Goal: Navigation & Orientation: Find specific page/section

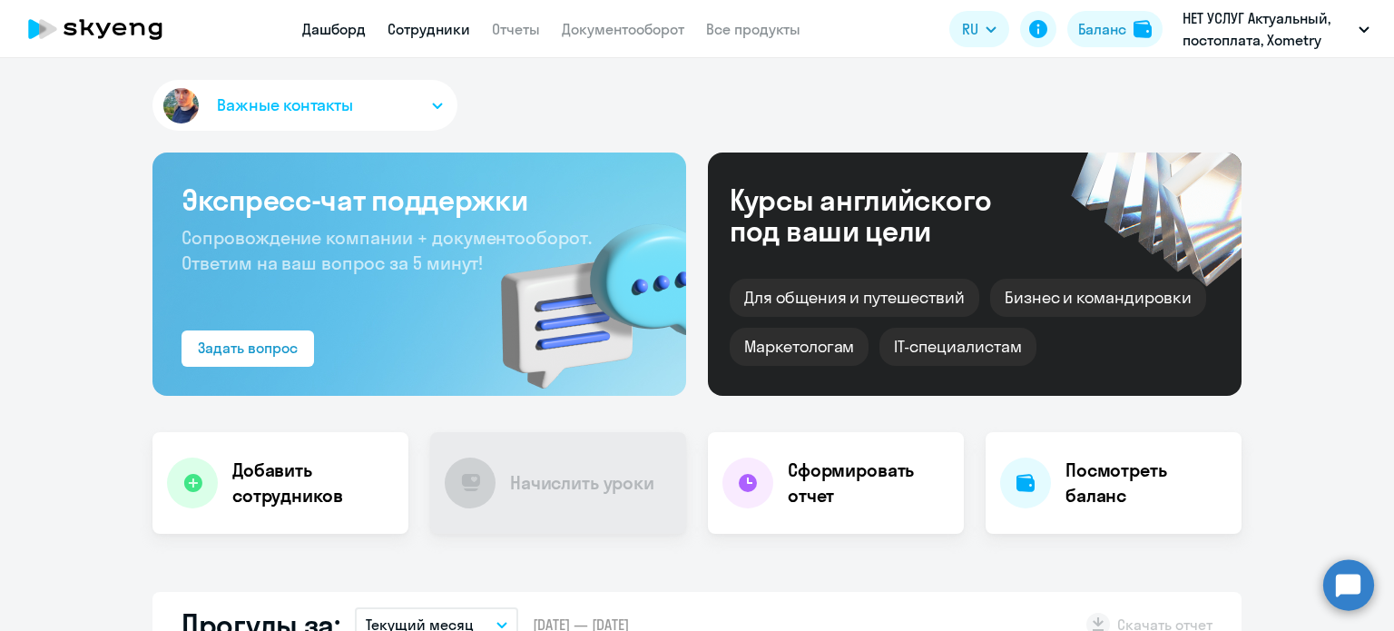
click at [437, 30] on link "Сотрудники" at bounding box center [428, 29] width 83 height 18
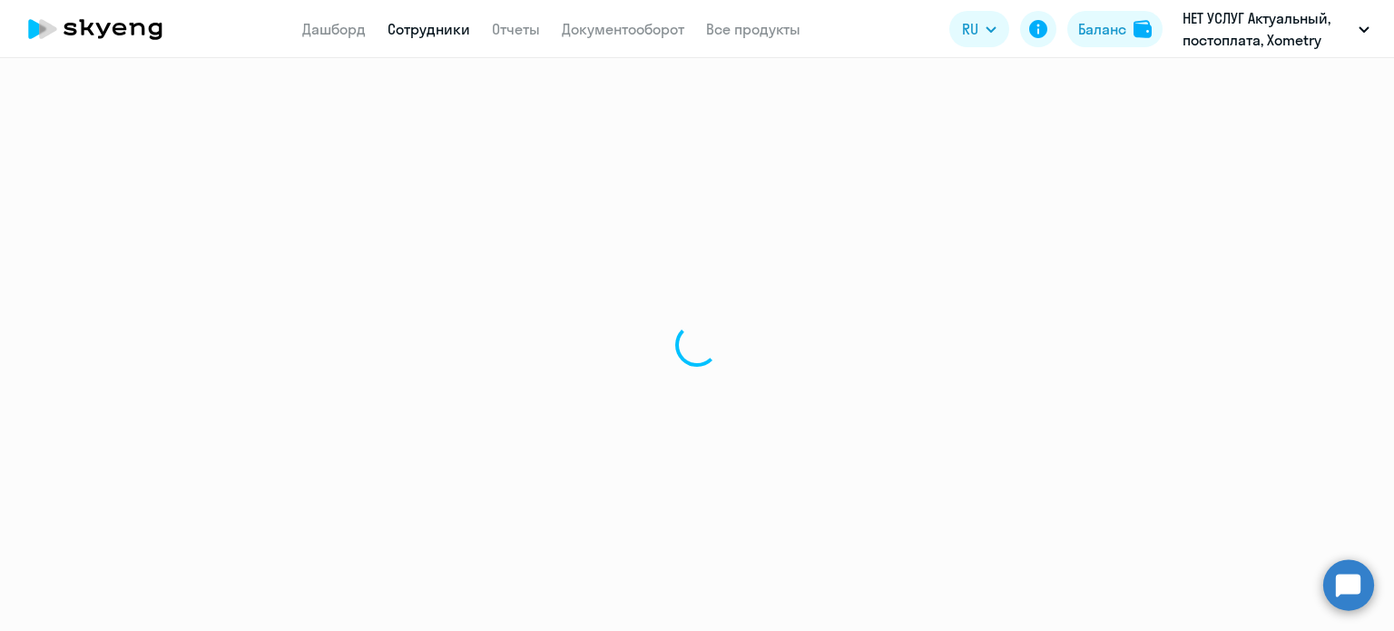
select select "30"
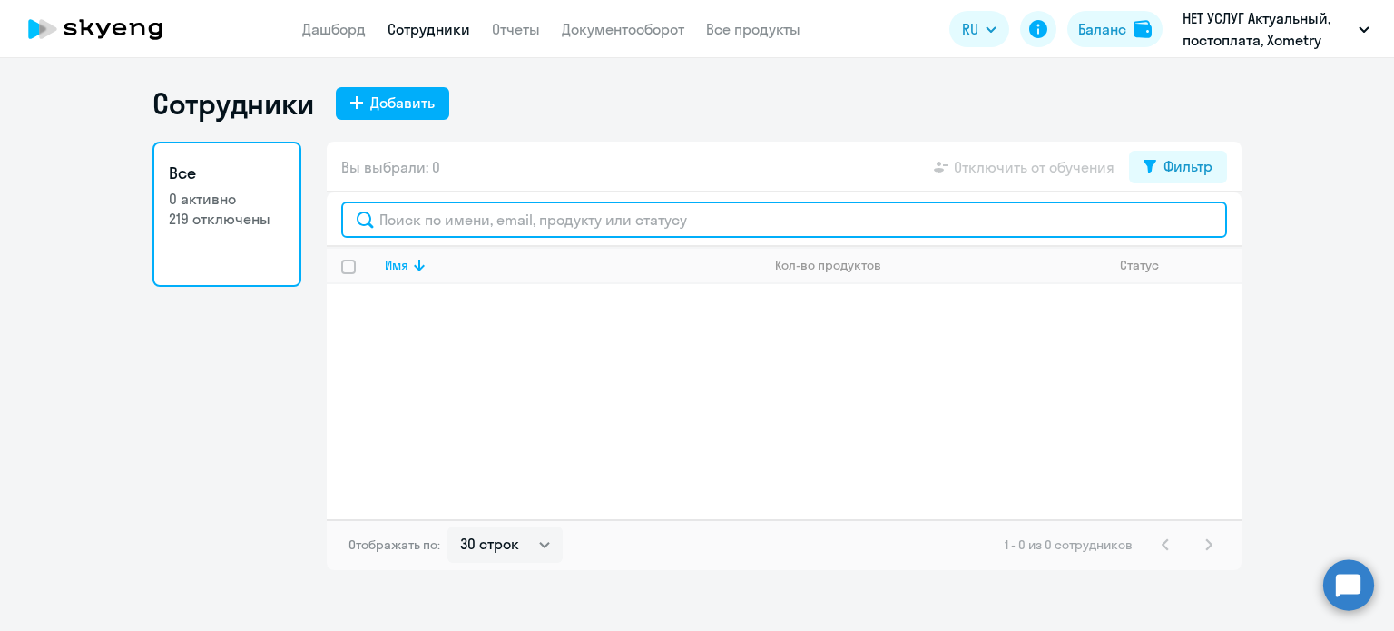
click at [508, 231] on input "text" at bounding box center [784, 219] width 886 height 36
drag, startPoint x: 564, startPoint y: 221, endPoint x: 310, endPoint y: 227, distance: 254.2
click at [310, 227] on div "Все 0 активно 219 отключены Вы выбрали: 0 Отключить от обучения Фильтр [EMAIL_A…" at bounding box center [696, 356] width 1089 height 428
type input "fedorova"
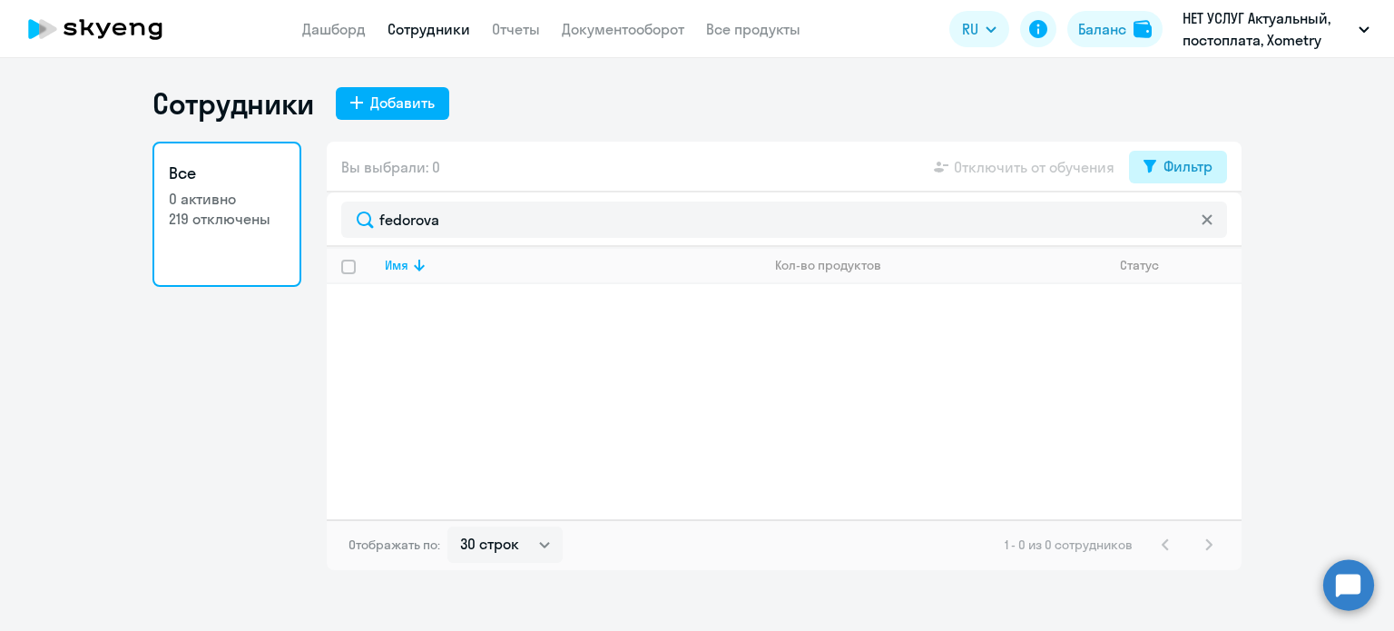
click at [1148, 162] on icon at bounding box center [1149, 166] width 13 height 13
click at [644, 166] on div "Вы выбрали: 0 Отключить от обучения Фильтр" at bounding box center [784, 167] width 915 height 51
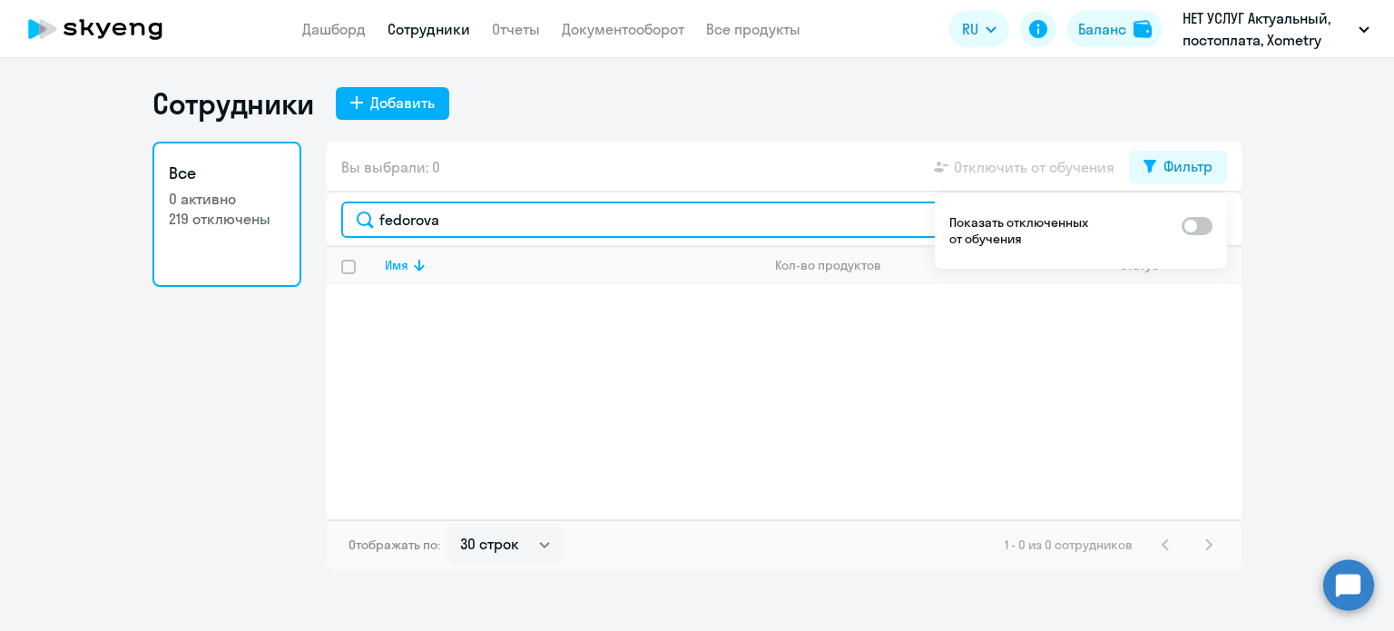
drag, startPoint x: 484, startPoint y: 230, endPoint x: 255, endPoint y: 230, distance: 228.7
click at [255, 230] on div "Все 0 активно 219 отключены Вы выбрали: 0 Отключить от обучения Фильтр fedorova…" at bounding box center [696, 356] width 1089 height 428
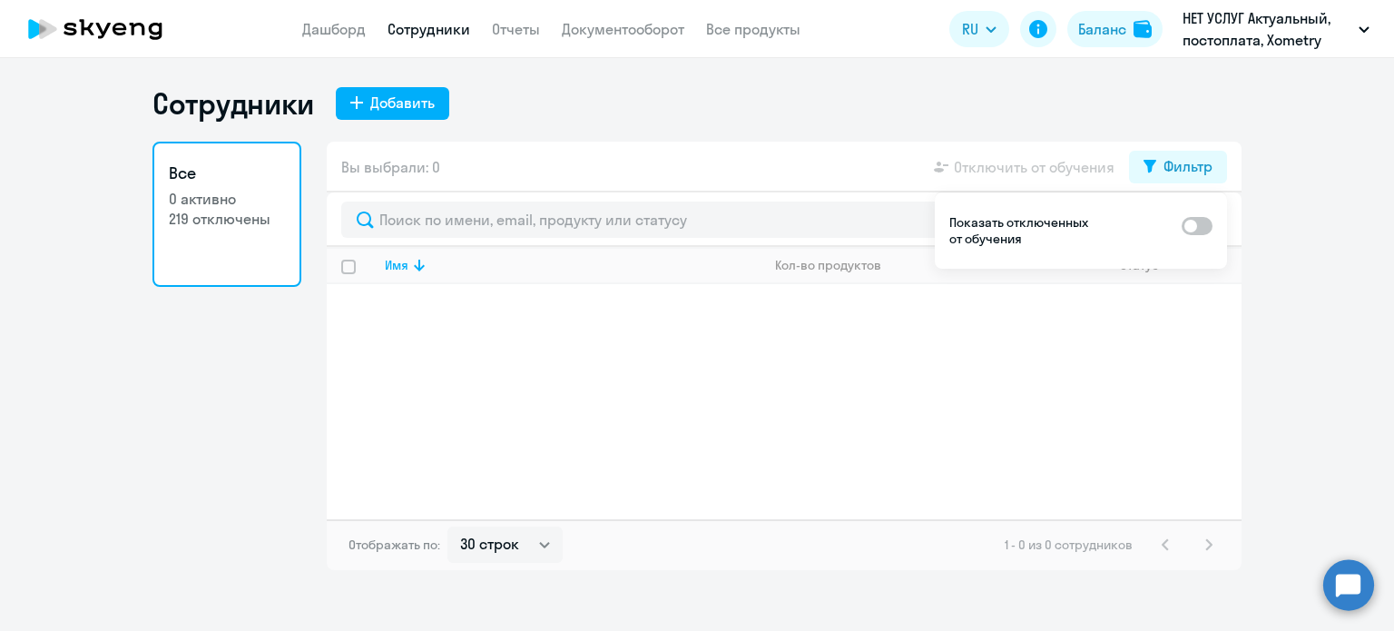
click at [225, 214] on p "219 отключены" at bounding box center [227, 219] width 116 height 20
click at [446, 31] on link "Сотрудники" at bounding box center [428, 29] width 83 height 18
select select "30"
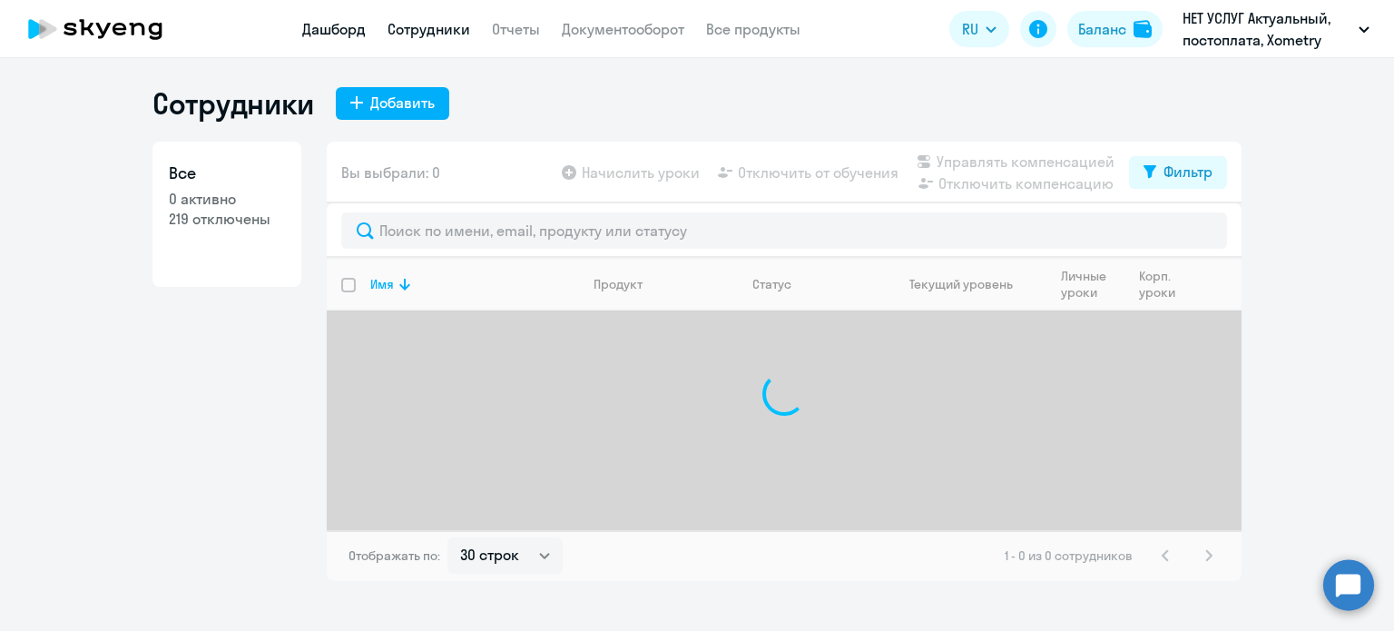
click at [329, 31] on link "Дашборд" at bounding box center [334, 29] width 64 height 18
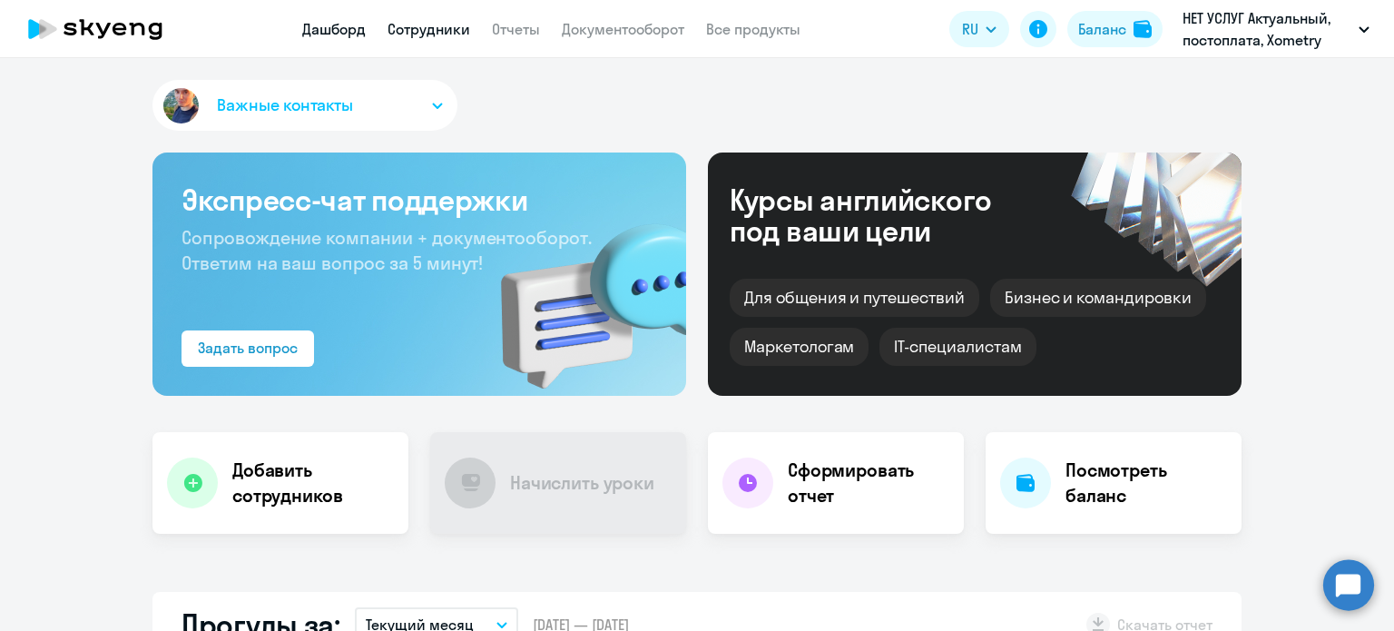
click at [440, 35] on link "Сотрудники" at bounding box center [428, 29] width 83 height 18
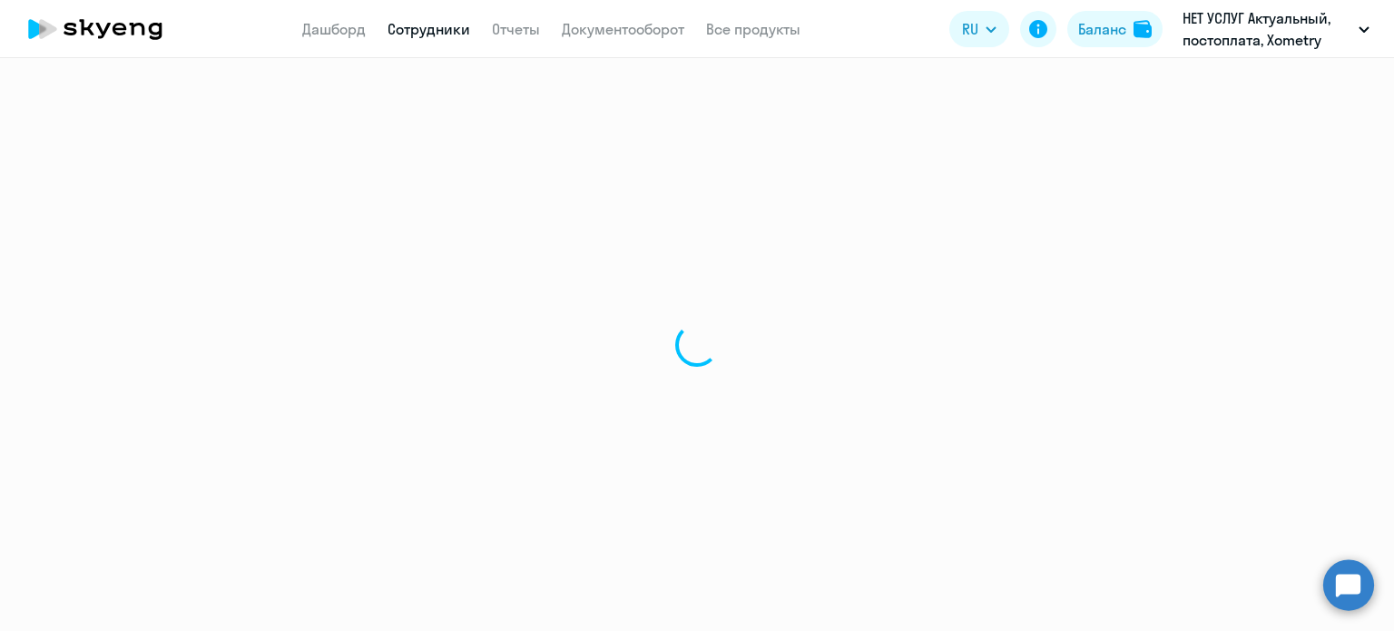
select select "30"
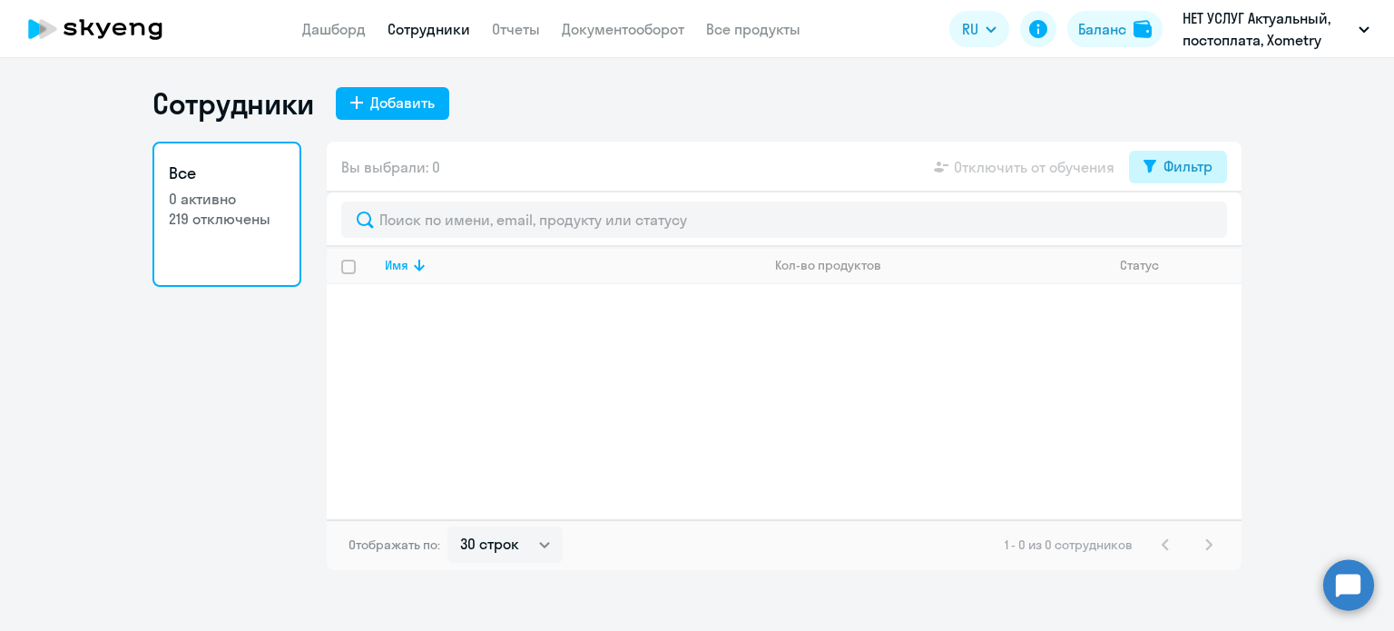
click at [1143, 168] on icon at bounding box center [1149, 167] width 13 height 14
click at [1206, 224] on span at bounding box center [1196, 226] width 31 height 18
click at [1181, 225] on input "checkbox" at bounding box center [1181, 225] width 1 height 1
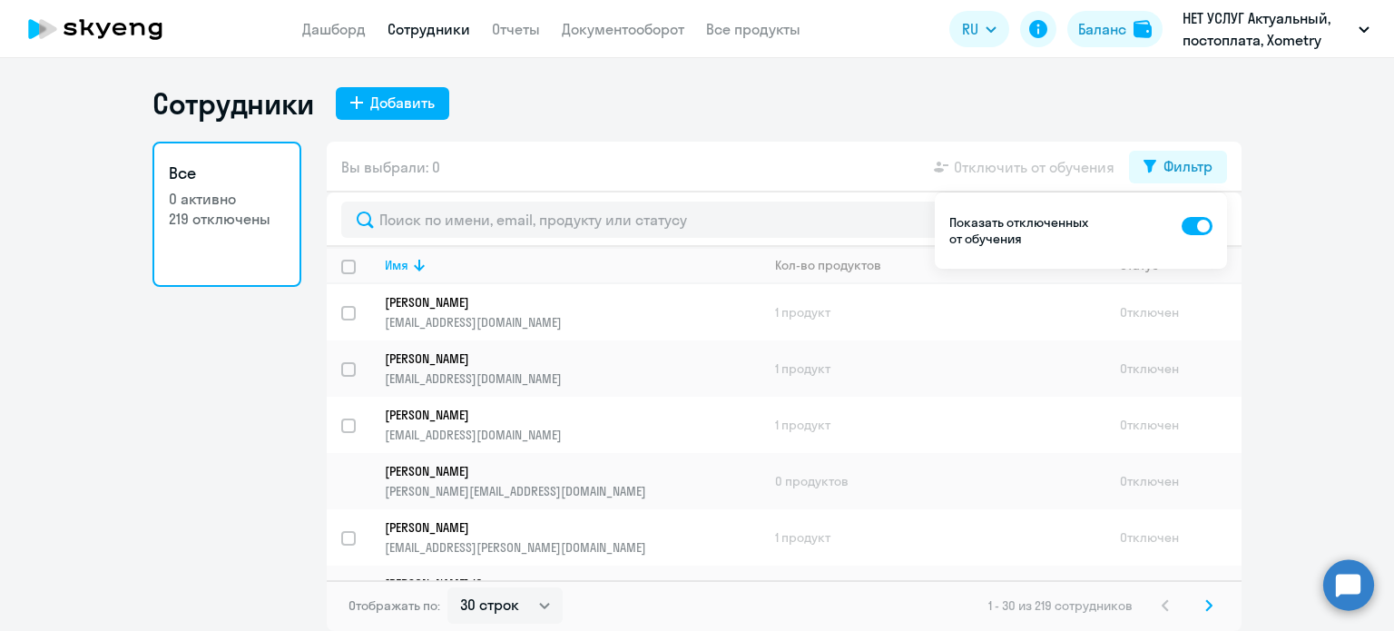
click at [1183, 228] on span at bounding box center [1196, 226] width 31 height 18
click at [1181, 226] on input "checkbox" at bounding box center [1181, 225] width 1 height 1
checkbox input "false"
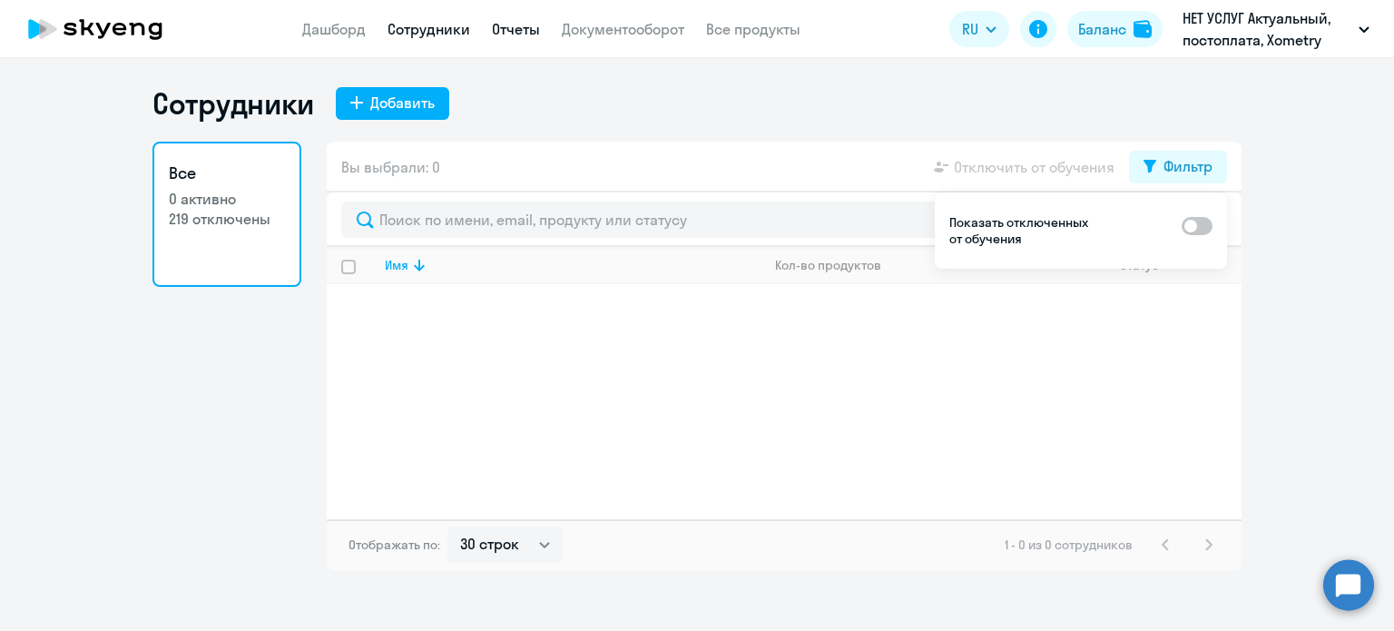
click at [519, 26] on link "Отчеты" at bounding box center [516, 29] width 48 height 18
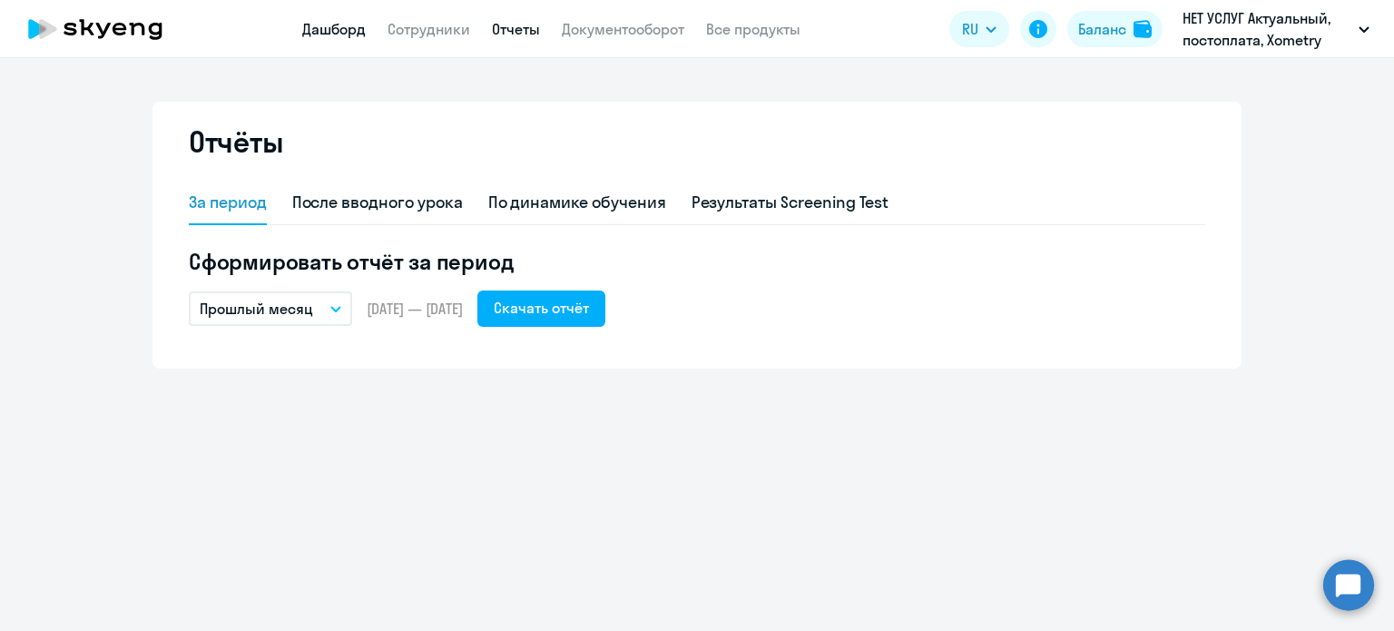
click at [330, 35] on link "Дашборд" at bounding box center [334, 29] width 64 height 18
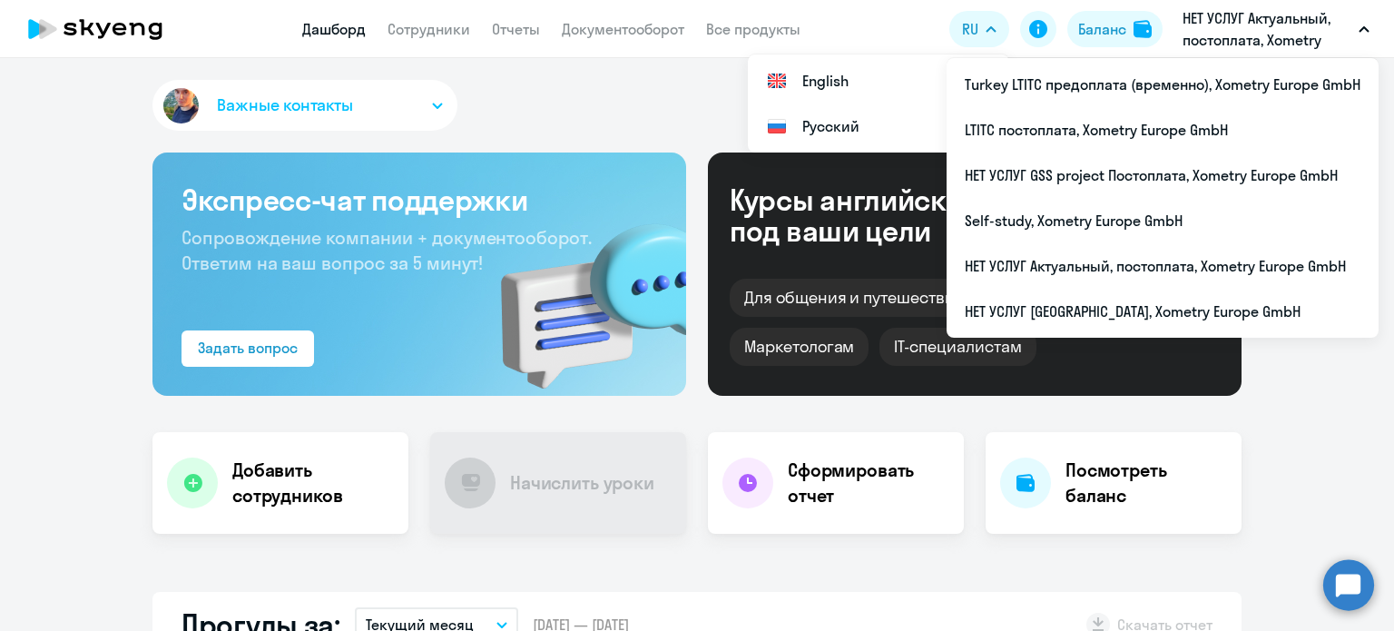
click at [1220, 25] on p "НЕТ УСЛУГ Актуальный, постоплата, Xometry Europe GmbH" at bounding box center [1266, 29] width 169 height 44
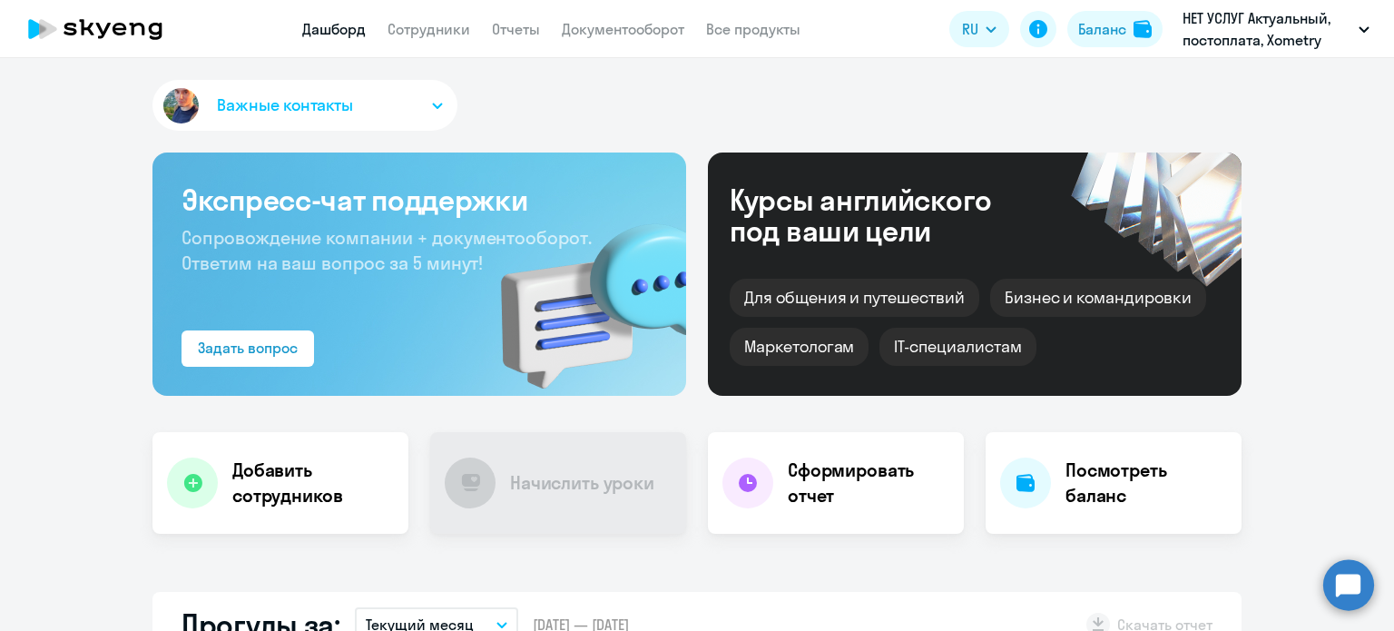
click at [1220, 26] on p "НЕТ УСЛУГ Актуальный, постоплата, Xometry Europe GmbH" at bounding box center [1266, 29] width 169 height 44
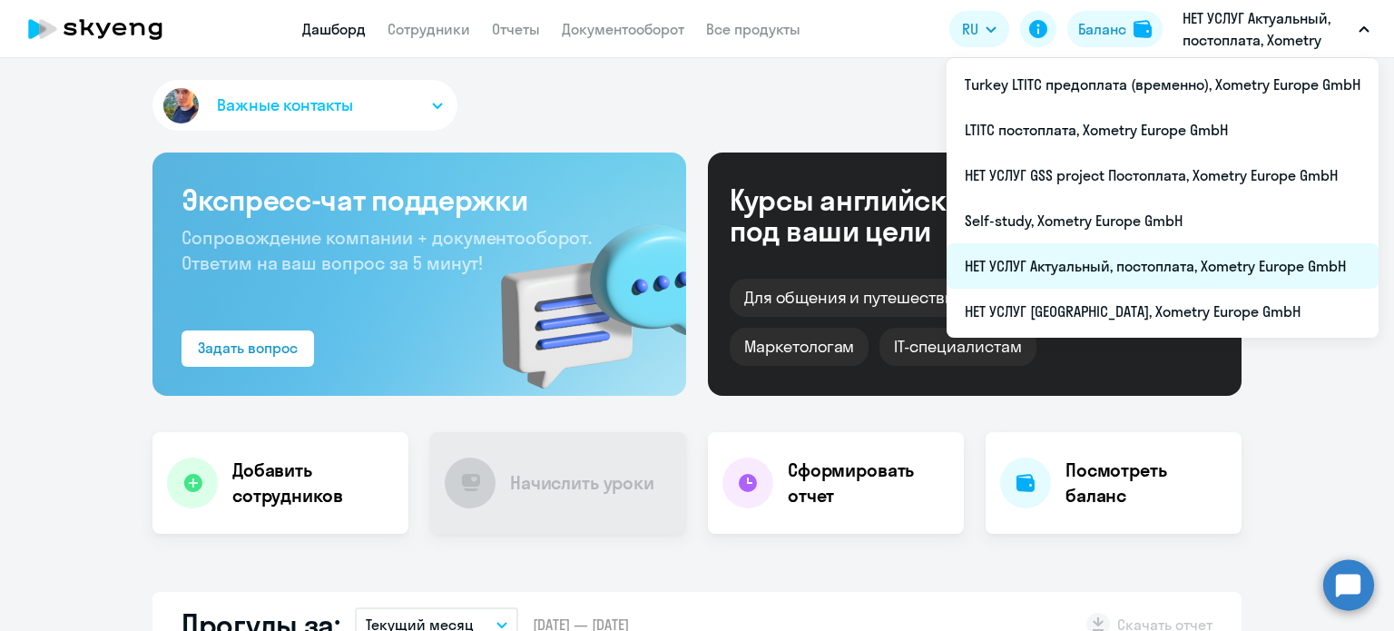
click at [1132, 270] on li "НЕТ УСЛУГ Актуальный, постоплата, Xometry Europe GmbH" at bounding box center [1162, 265] width 432 height 45
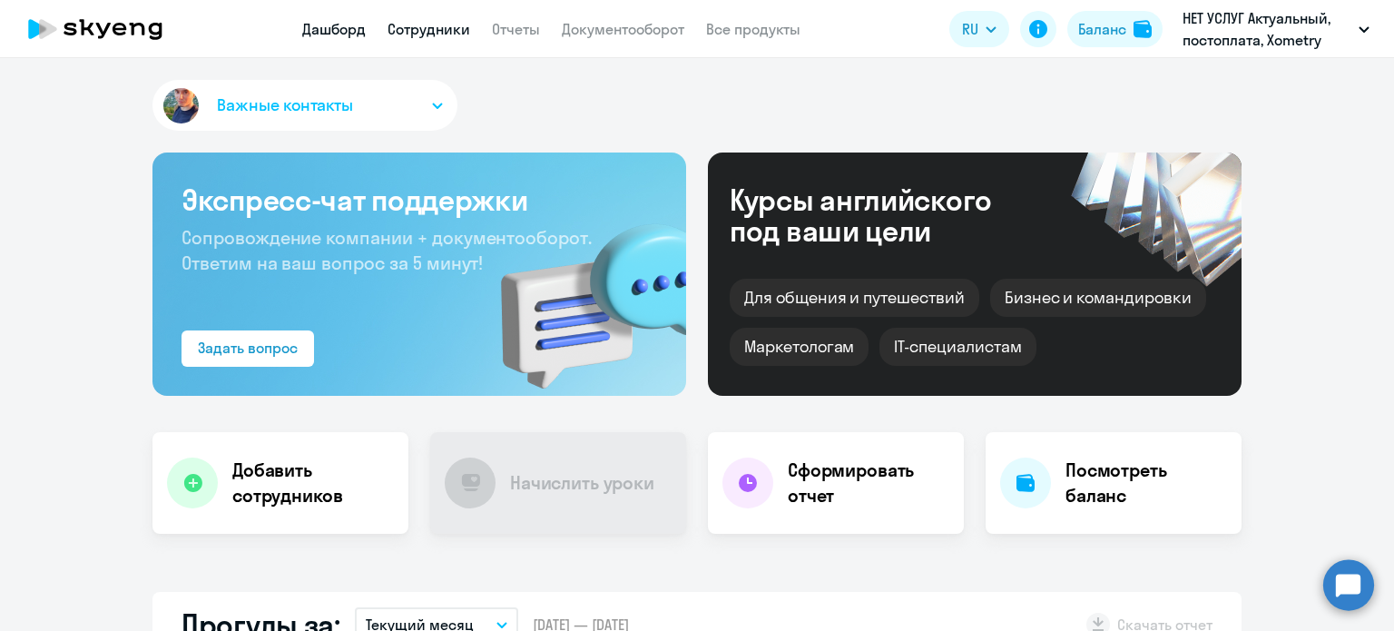
click at [432, 37] on link "Сотрудники" at bounding box center [428, 29] width 83 height 18
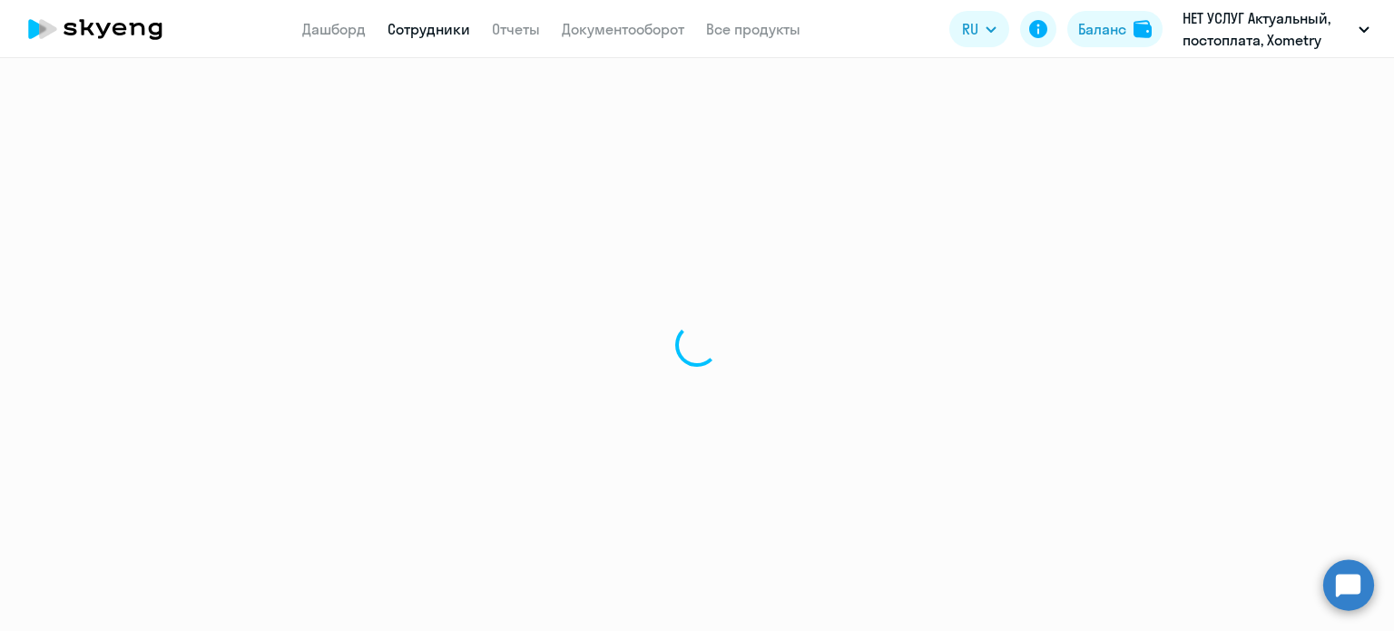
select select "30"
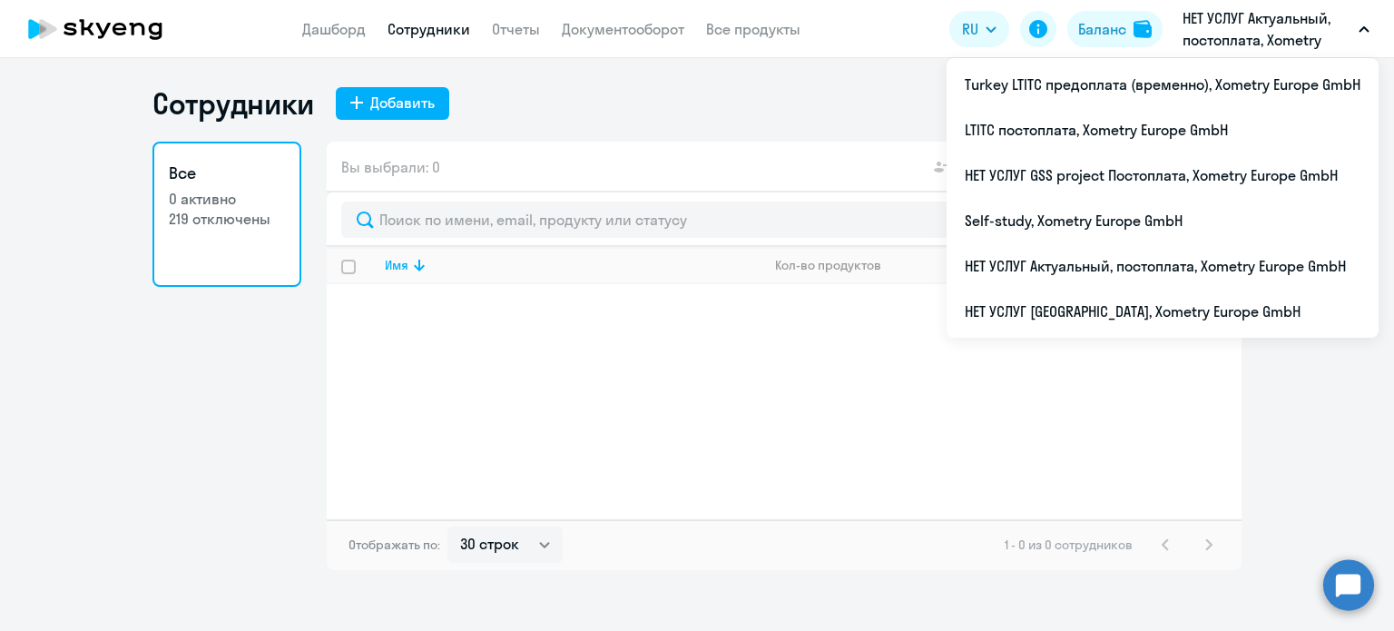
click at [1228, 46] on p "НЕТ УСЛУГ Актуальный, постоплата, Xometry Europe GmbH" at bounding box center [1266, 29] width 169 height 44
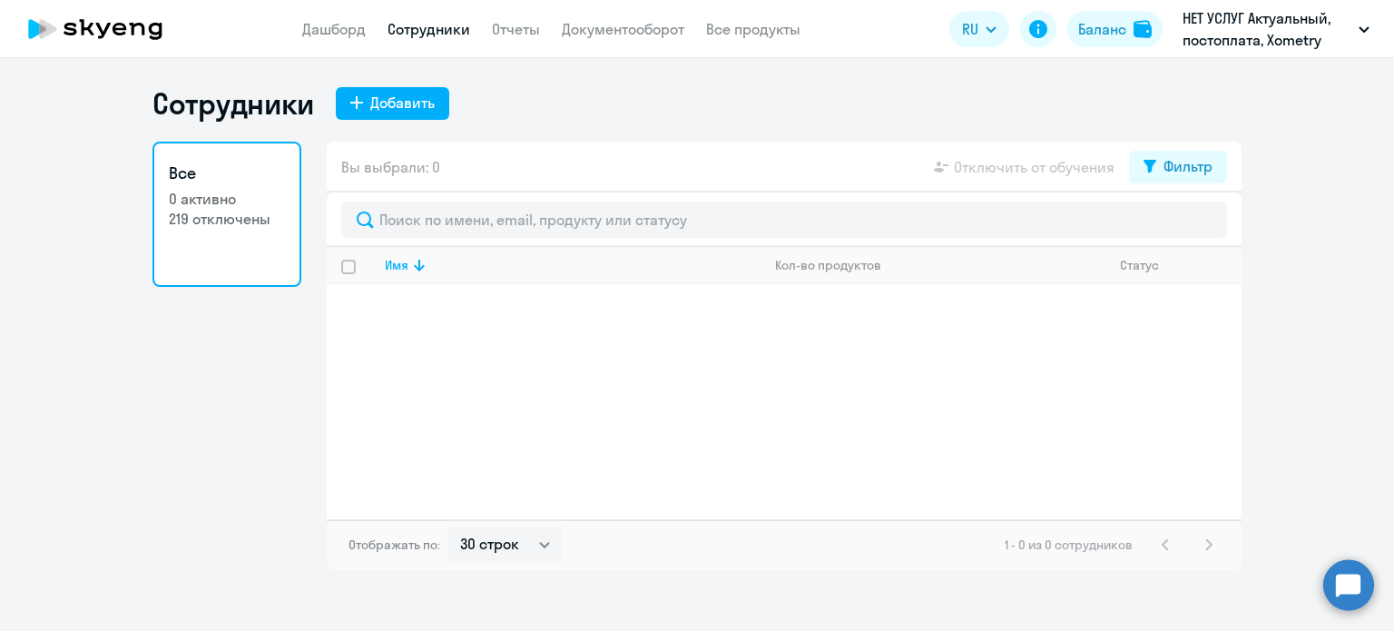
click at [1237, 28] on p "НЕТ УСЛУГ Актуальный, постоплата, Xometry Europe GmbH" at bounding box center [1266, 29] width 169 height 44
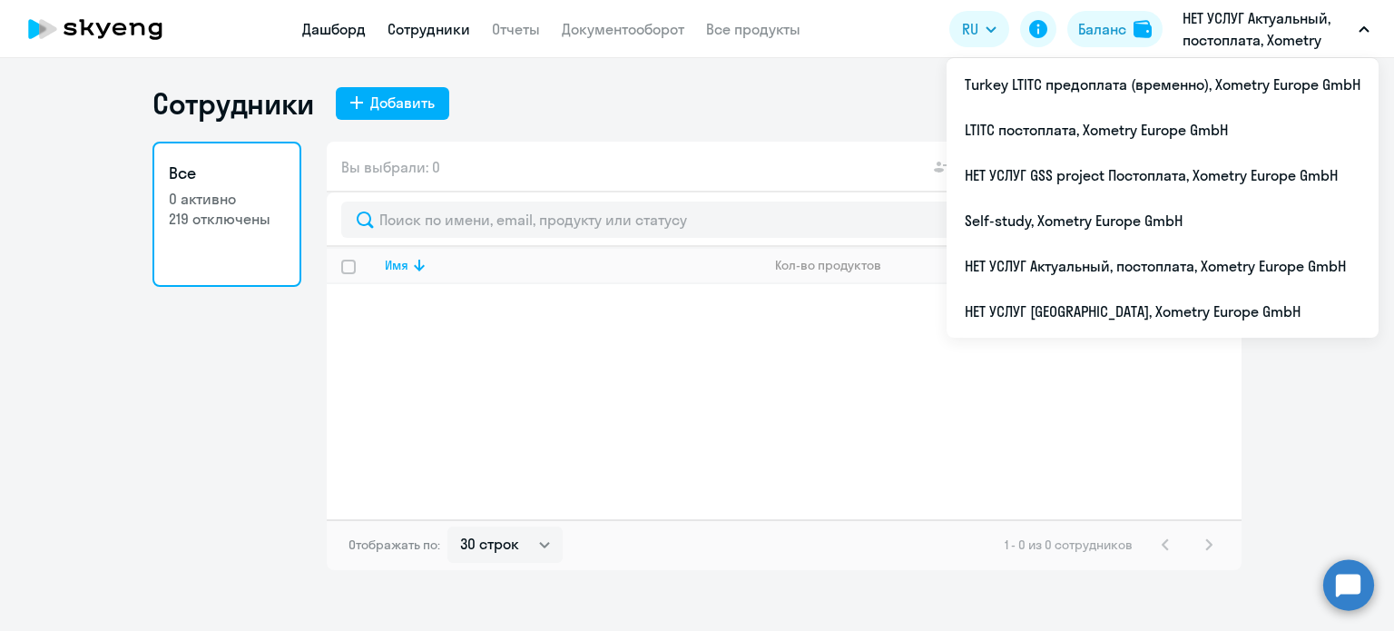
click at [350, 28] on link "Дашборд" at bounding box center [334, 29] width 64 height 18
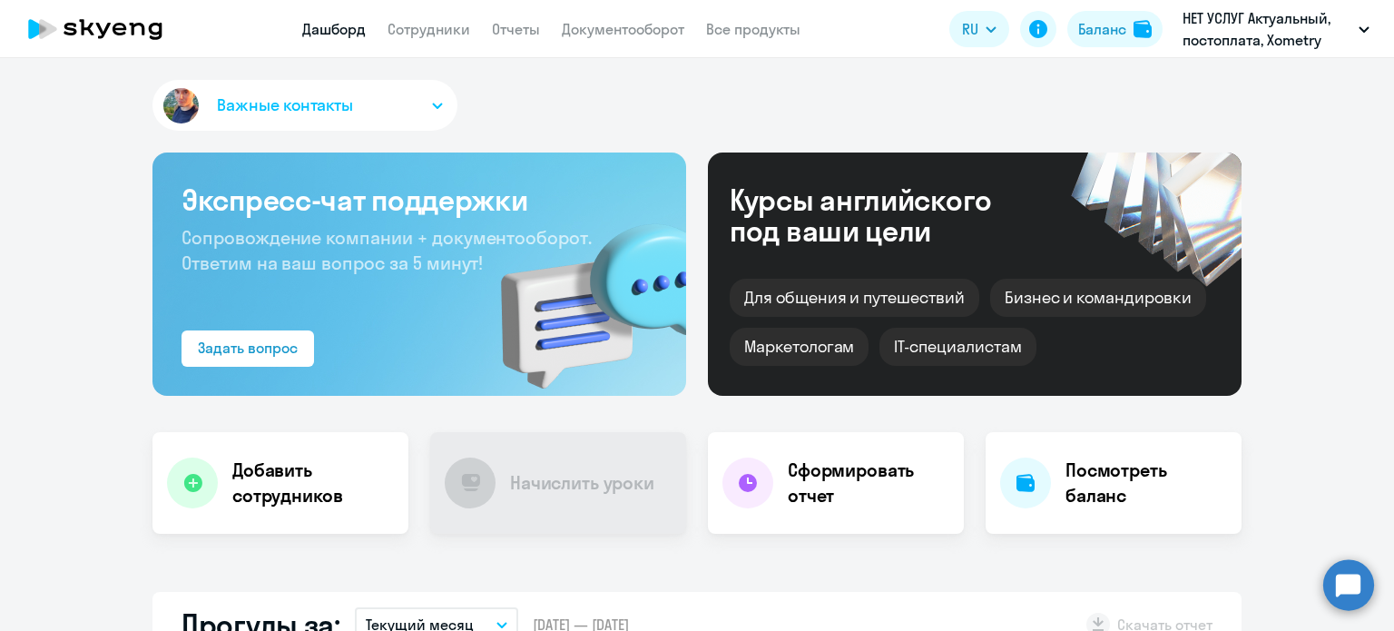
click at [87, 33] on icon at bounding box center [95, 28] width 160 height 45
click at [123, 34] on icon at bounding box center [120, 29] width 14 height 13
